Goal: Task Accomplishment & Management: Manage account settings

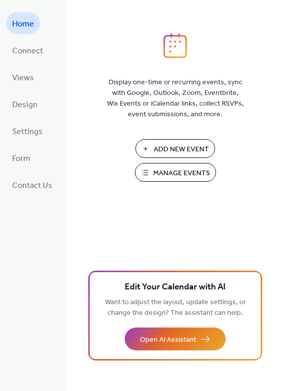
click at [185, 168] on span "Manage Events" at bounding box center [181, 173] width 57 height 11
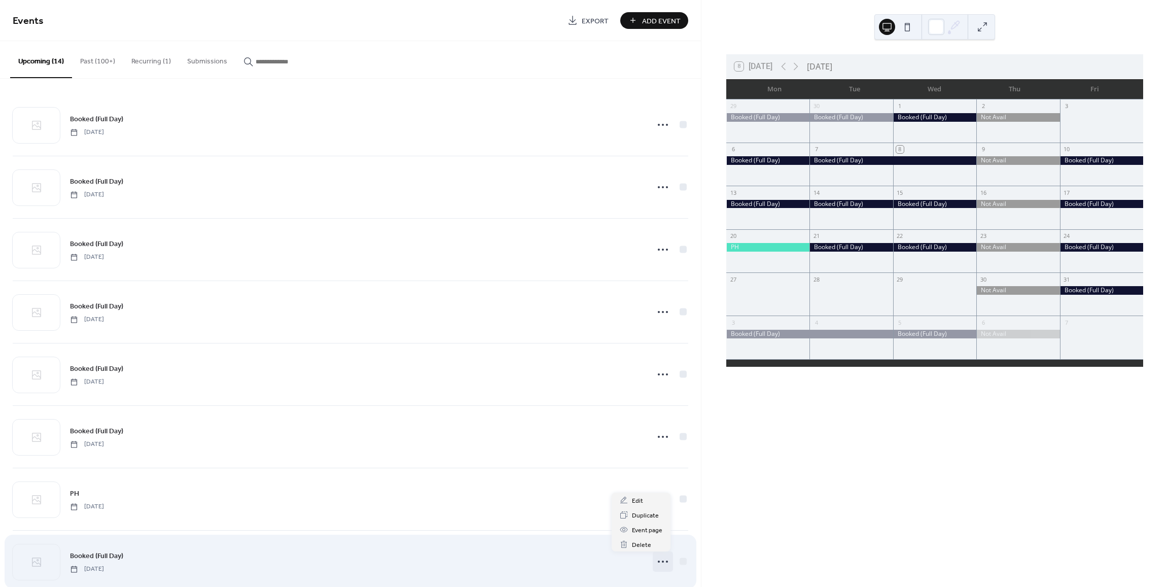
click at [660, 560] on icon at bounding box center [663, 561] width 16 height 16
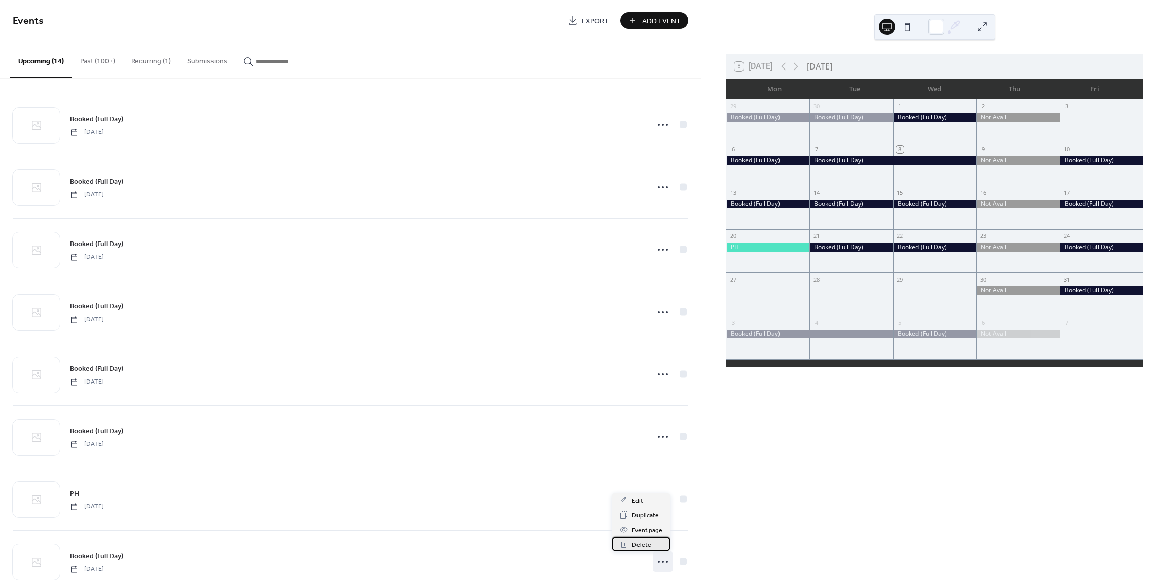
click at [652, 542] on div "Delete" at bounding box center [641, 544] width 59 height 15
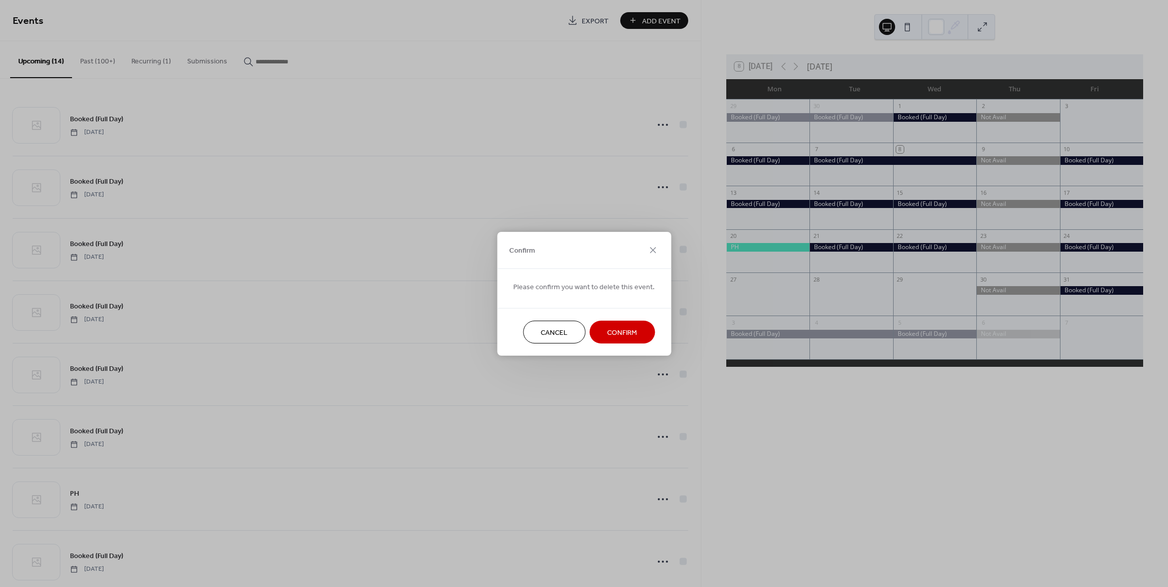
click at [640, 325] on button "Confirm" at bounding box center [621, 332] width 65 height 23
